Goal: Information Seeking & Learning: Learn about a topic

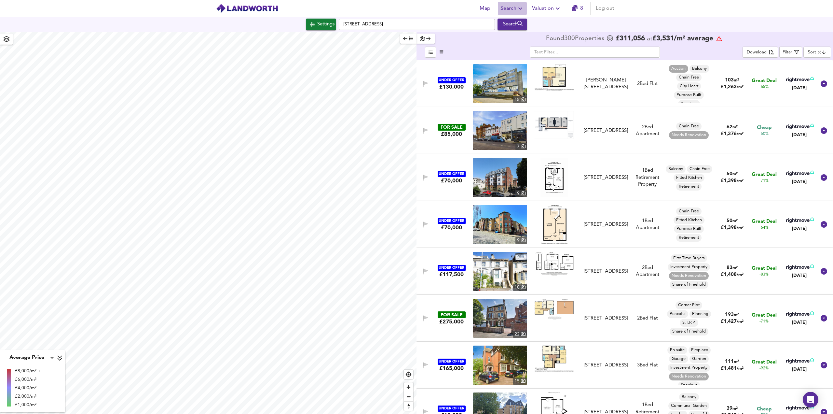
click at [511, 13] on button "Search" at bounding box center [512, 8] width 29 height 13
click at [513, 38] on li "Search History" at bounding box center [512, 35] width 64 height 12
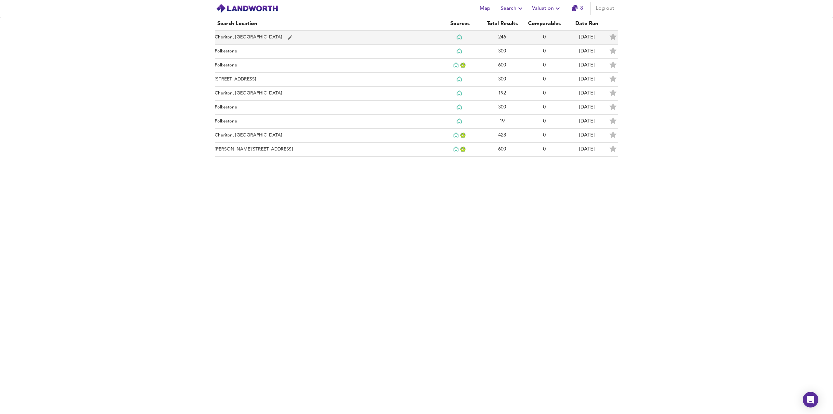
click at [240, 41] on td "Cheriton, Folkestone" at bounding box center [327, 38] width 224 height 14
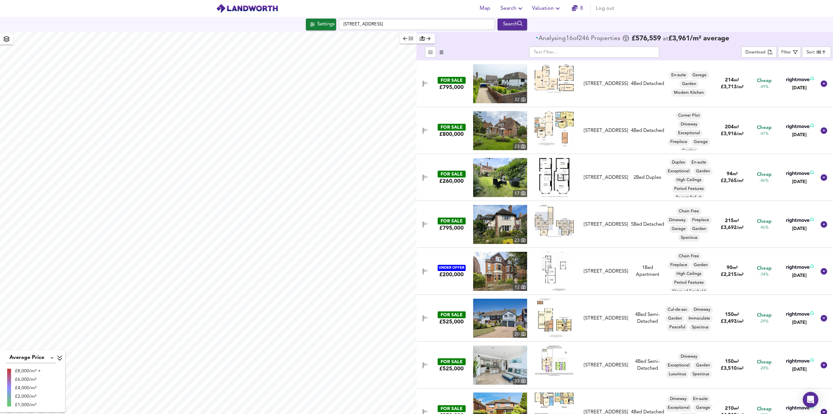
click at [822, 52] on body "Map Search Valuation 8 Log out Settings Shorncliffe Road, CT20 2SF Search Avera…" at bounding box center [416, 207] width 833 height 414
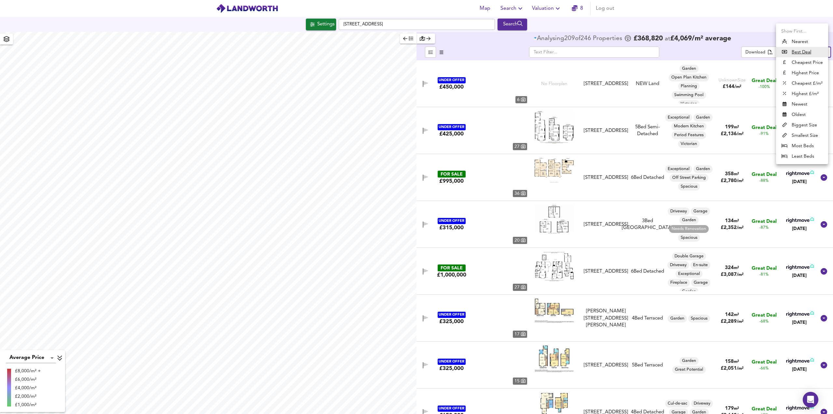
click at [801, 54] on u "Best Deal" at bounding box center [802, 52] width 20 height 7
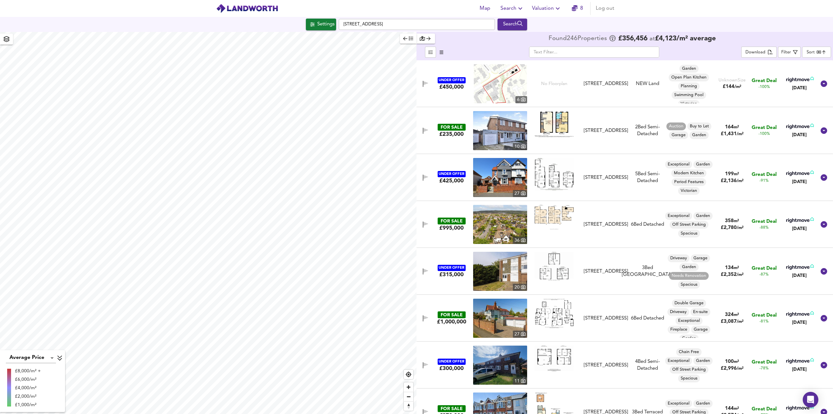
click at [559, 129] on img at bounding box center [554, 124] width 39 height 26
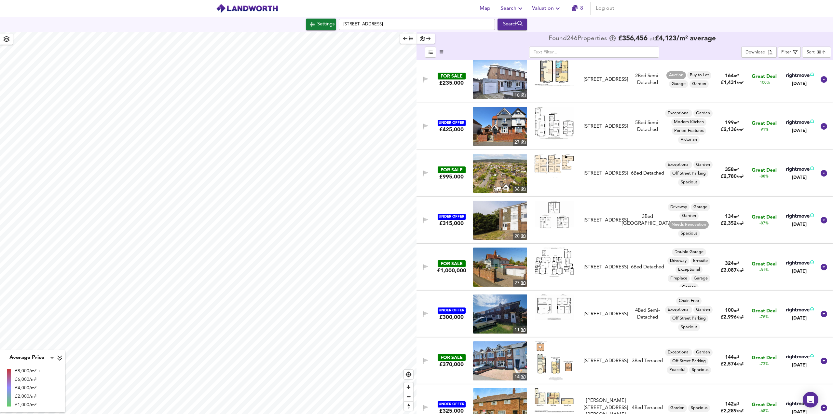
scroll to position [98, 0]
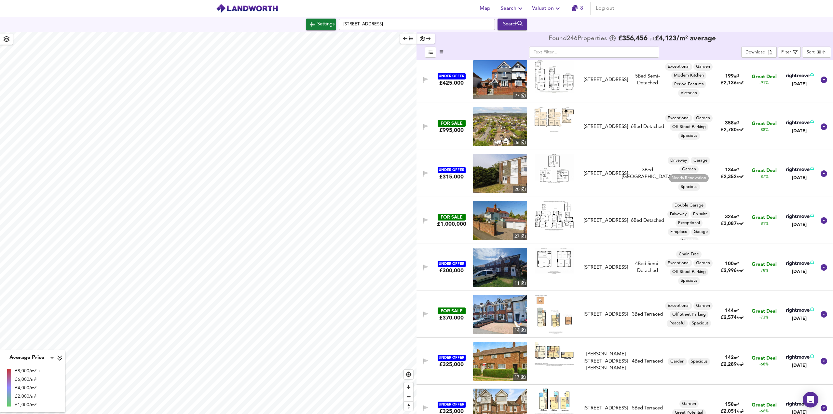
click at [562, 316] on img at bounding box center [554, 313] width 38 height 39
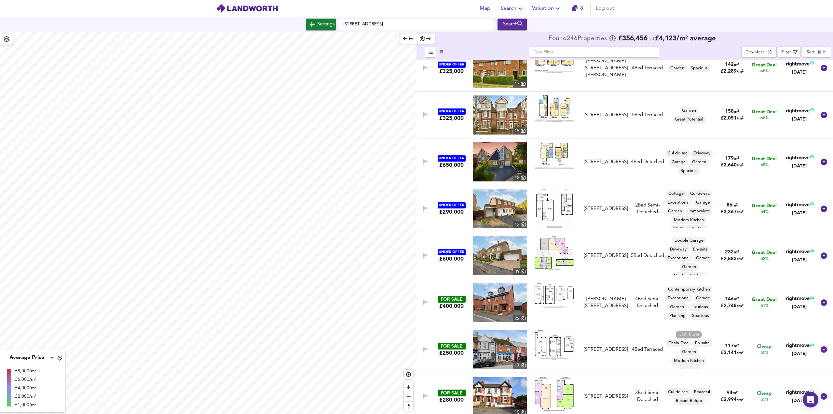
scroll to position [455, 0]
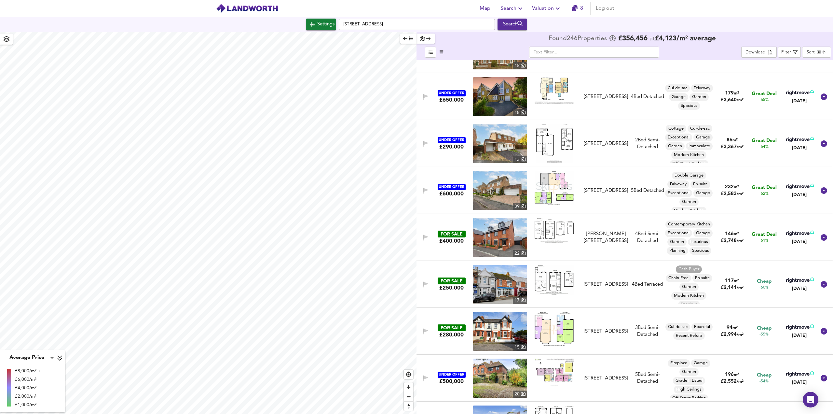
click at [819, 54] on body "Map Search Valuation 8 Log out Settings Park Road, CT19 4DG Search Average Pric…" at bounding box center [416, 207] width 833 height 414
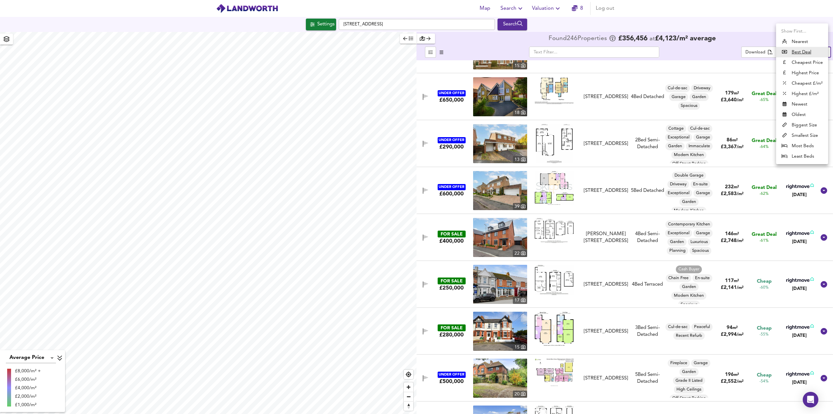
click at [798, 86] on li "Cheapest £/m²" at bounding box center [802, 83] width 52 height 10
type input "lowppsf"
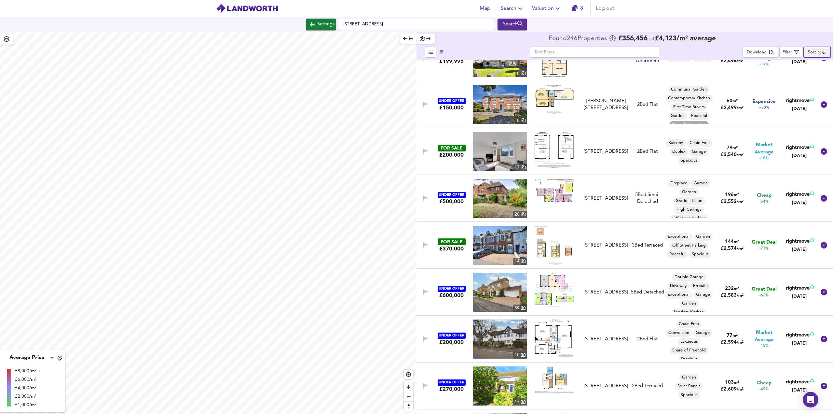
scroll to position [0, 0]
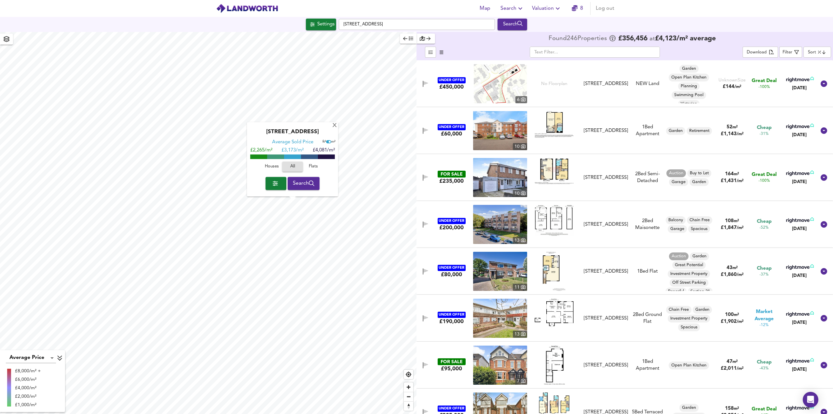
click at [336, 129] on div "Risborough Lane, CT19 4JH Average Sold Price ft² m² £2,265/m² £ 3,173/m² £4,081…" at bounding box center [292, 159] width 91 height 74
click at [334, 127] on div "X" at bounding box center [335, 126] width 6 height 6
click at [27, 357] on body "Map Search Valuation 8 Log out Settings Park Road, CT19 4DG Search Average Pric…" at bounding box center [416, 207] width 833 height 414
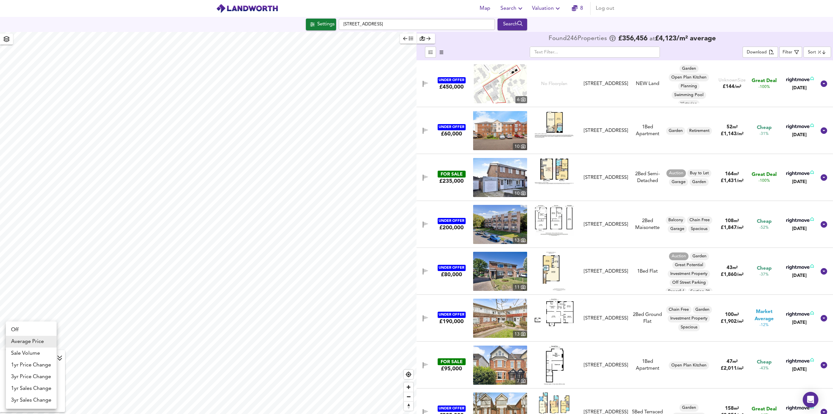
click at [45, 315] on div at bounding box center [416, 207] width 833 height 414
click at [408, 38] on span "button" at bounding box center [408, 38] width 10 height 7
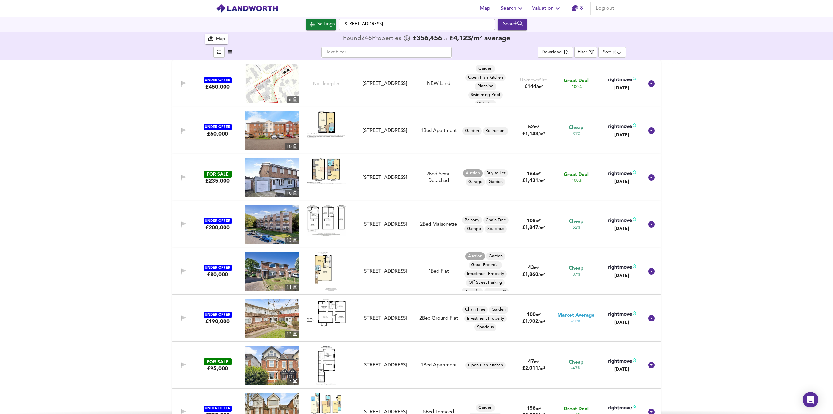
click at [221, 38] on div "Map" at bounding box center [220, 38] width 9 height 7
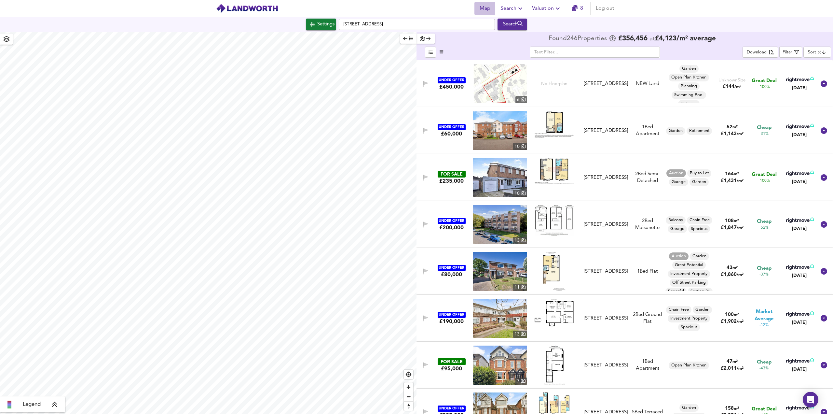
click at [494, 10] on button "Map" at bounding box center [484, 8] width 21 height 13
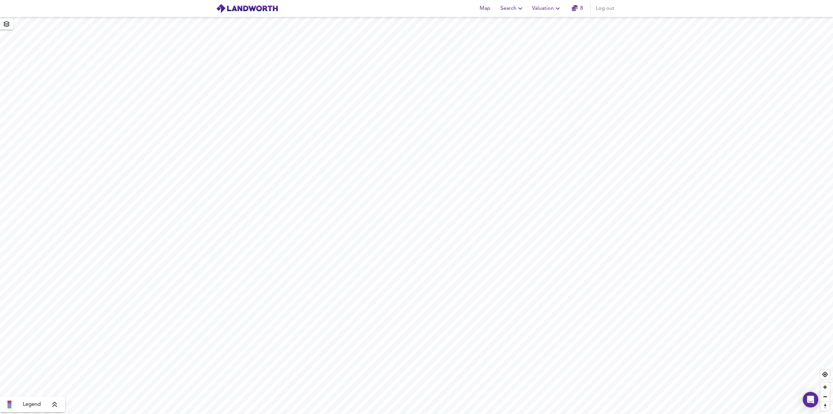
click at [56, 406] on icon at bounding box center [55, 404] width 6 height 7
click at [371, 34] on div "X" at bounding box center [373, 31] width 6 height 6
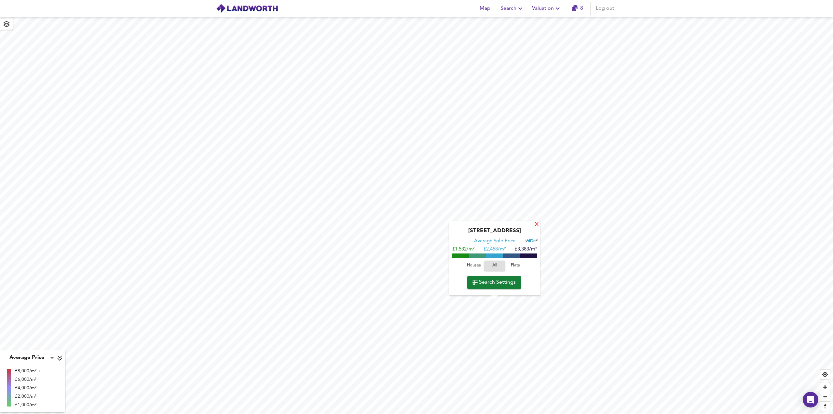
click at [537, 226] on div "X" at bounding box center [537, 225] width 6 height 6
click at [537, 12] on span "Valuation" at bounding box center [547, 8] width 30 height 9
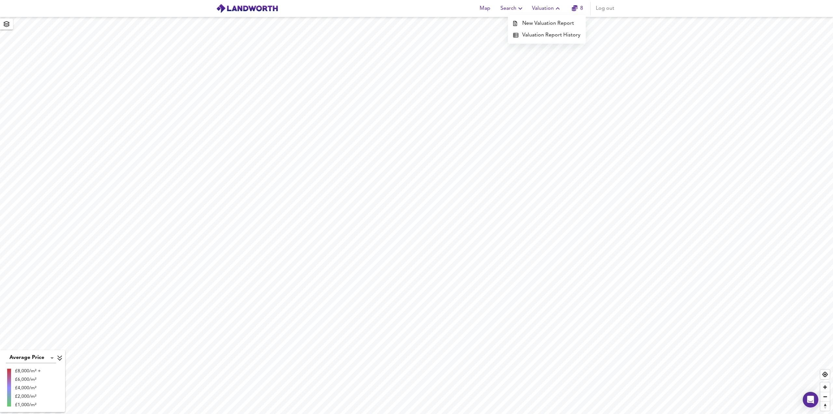
click at [541, 35] on li "Valuation Report History" at bounding box center [547, 35] width 78 height 12
click at [602, 11] on span "Log out" at bounding box center [605, 8] width 19 height 9
click at [607, 9] on span "Log in" at bounding box center [607, 8] width 16 height 9
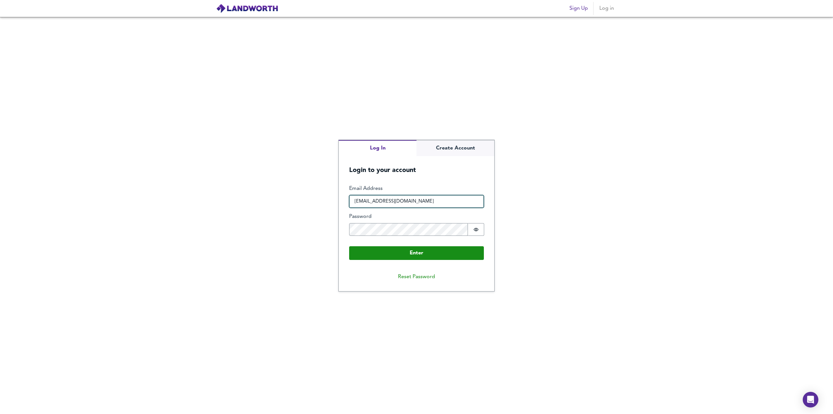
click at [397, 201] on input "[EMAIL_ADDRESS][DOMAIN_NAME]" at bounding box center [416, 201] width 135 height 13
type input "[EMAIL_ADDRESS][DOMAIN_NAME]"
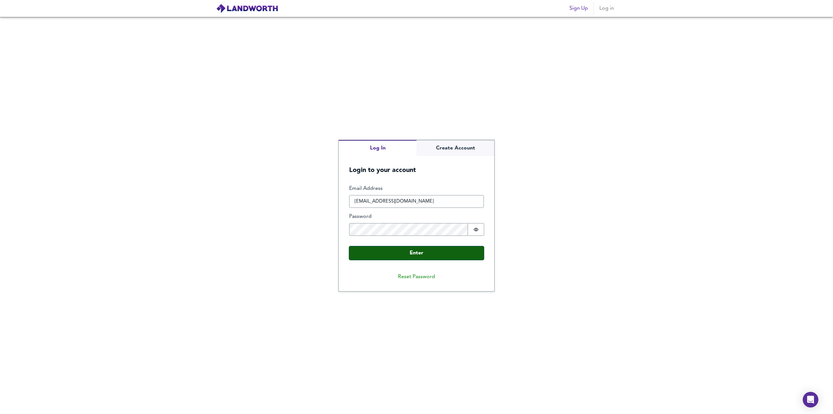
click at [423, 253] on button "Enter" at bounding box center [416, 253] width 135 height 14
